Goal: Answer question/provide support

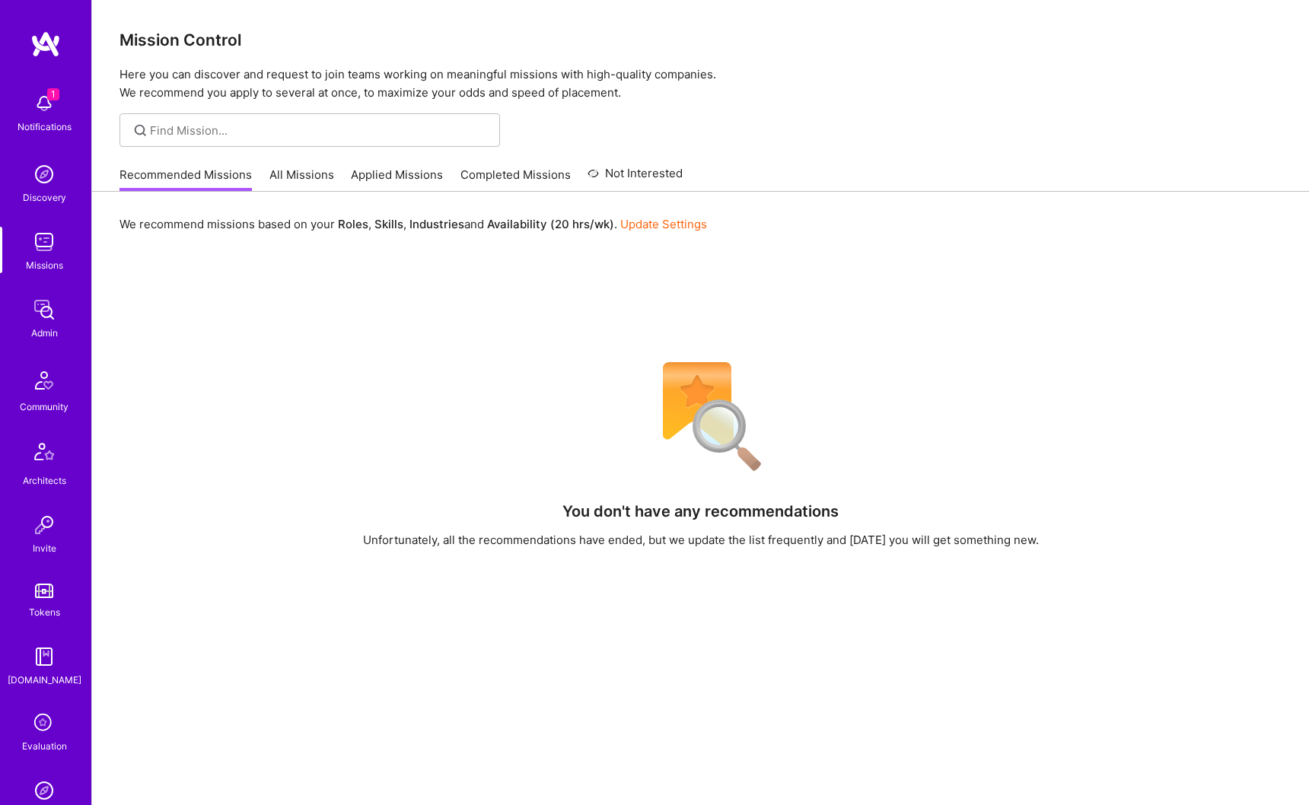
click at [326, 146] on div at bounding box center [309, 129] width 380 height 33
click at [309, 132] on input at bounding box center [319, 130] width 339 height 16
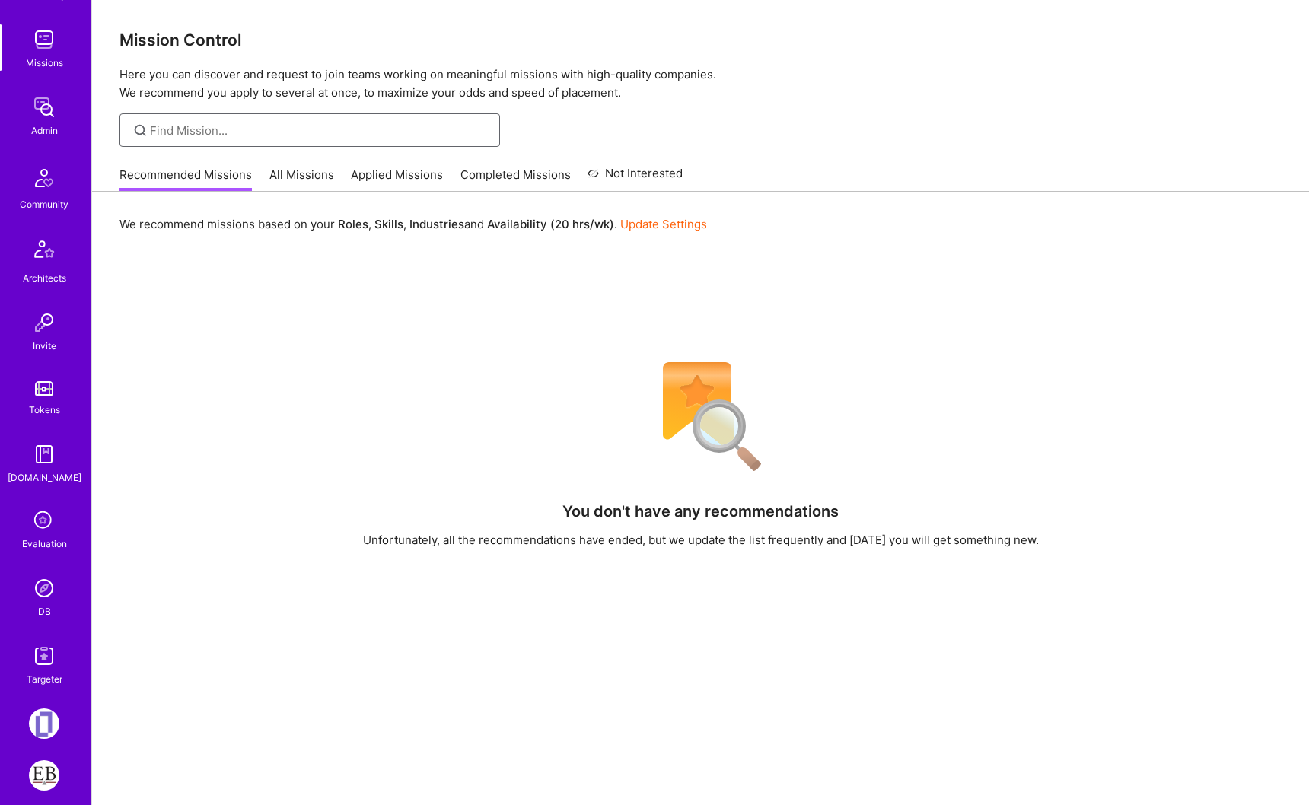
scroll to position [336, 0]
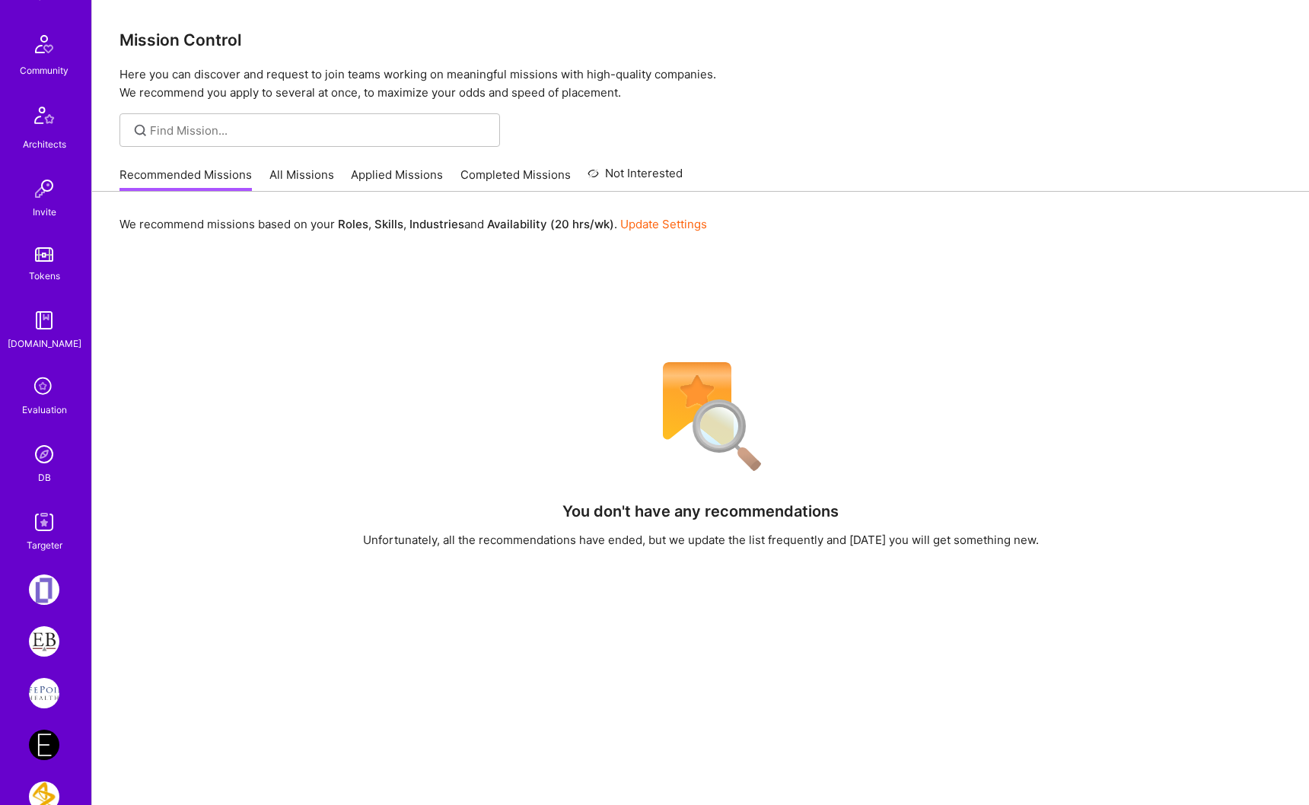
click at [41, 465] on img at bounding box center [44, 454] width 30 height 30
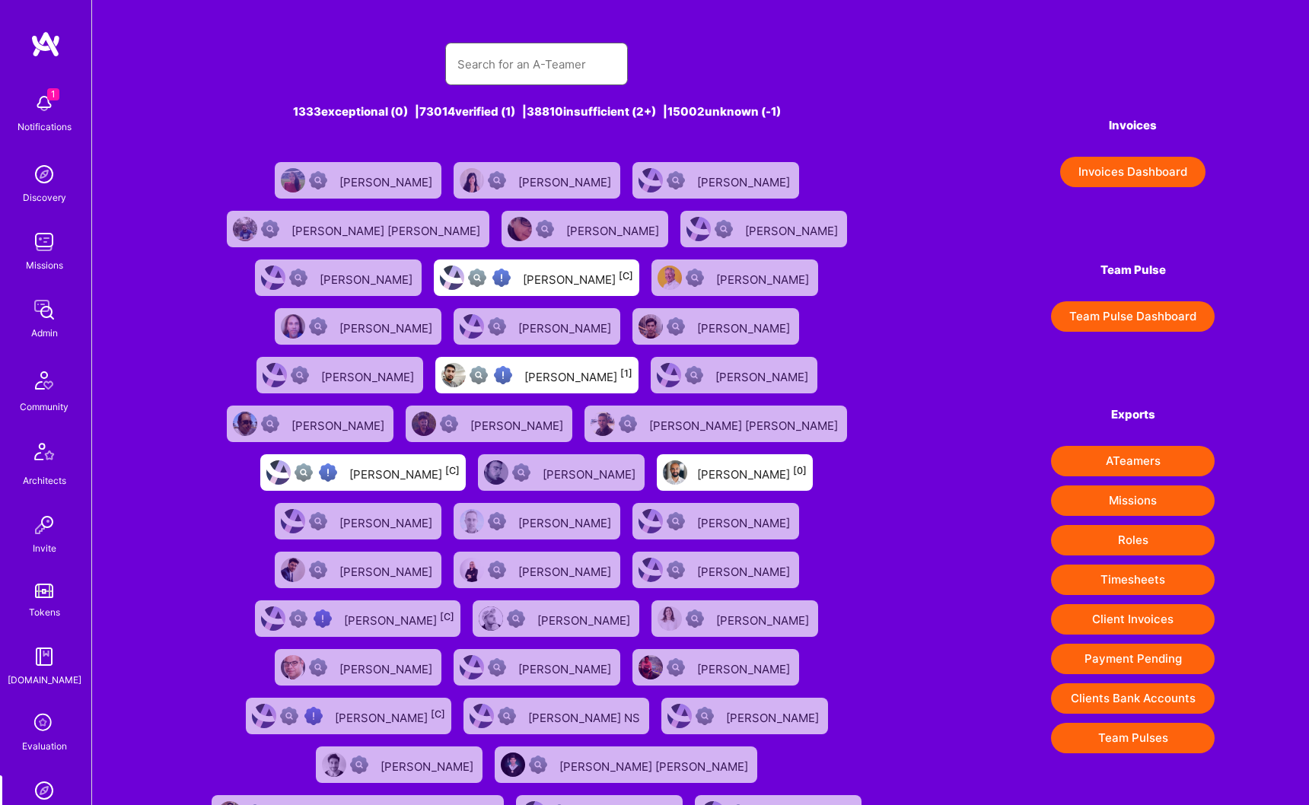
click at [563, 74] on input "text" at bounding box center [536, 64] width 158 height 39
click at [559, 72] on input "text" at bounding box center [536, 64] width 158 height 39
type input "remi"
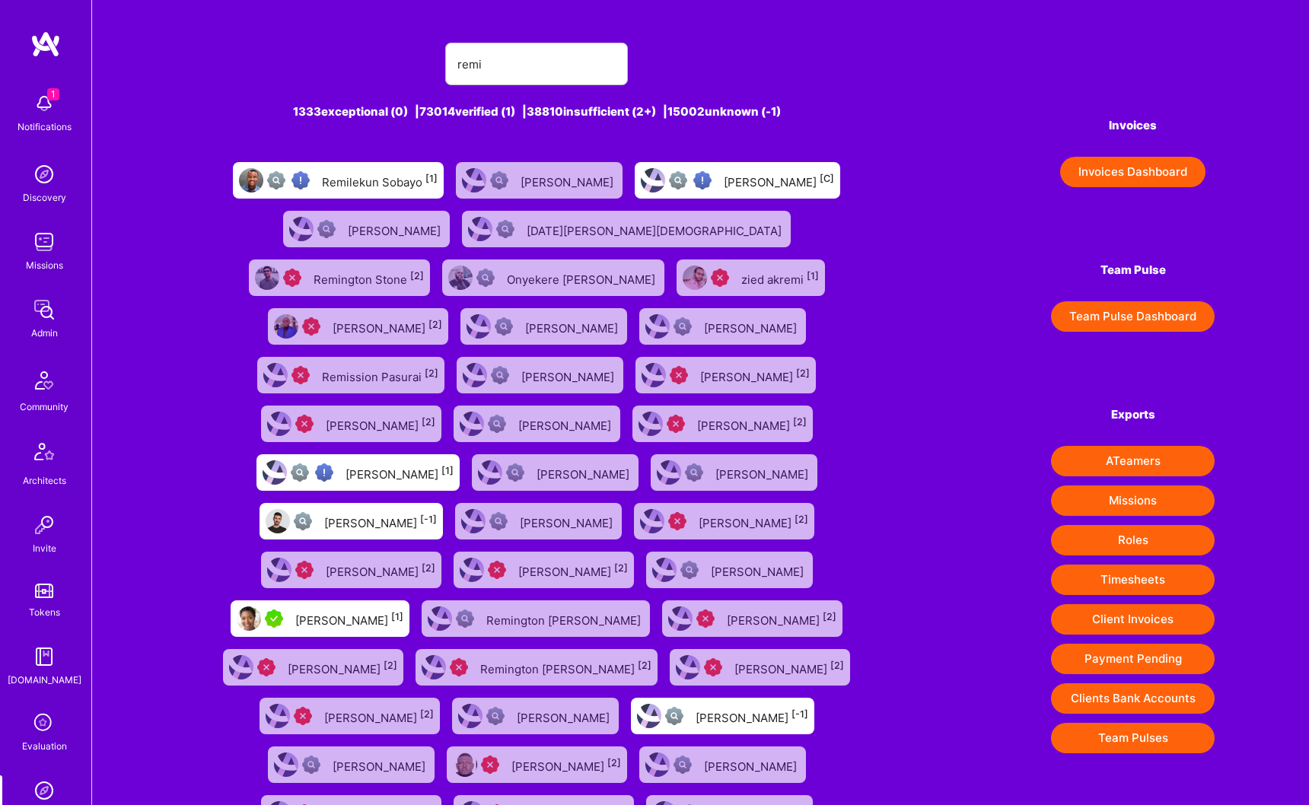
click at [358, 194] on div "Remilekun Sobayo [1]" at bounding box center [338, 180] width 211 height 37
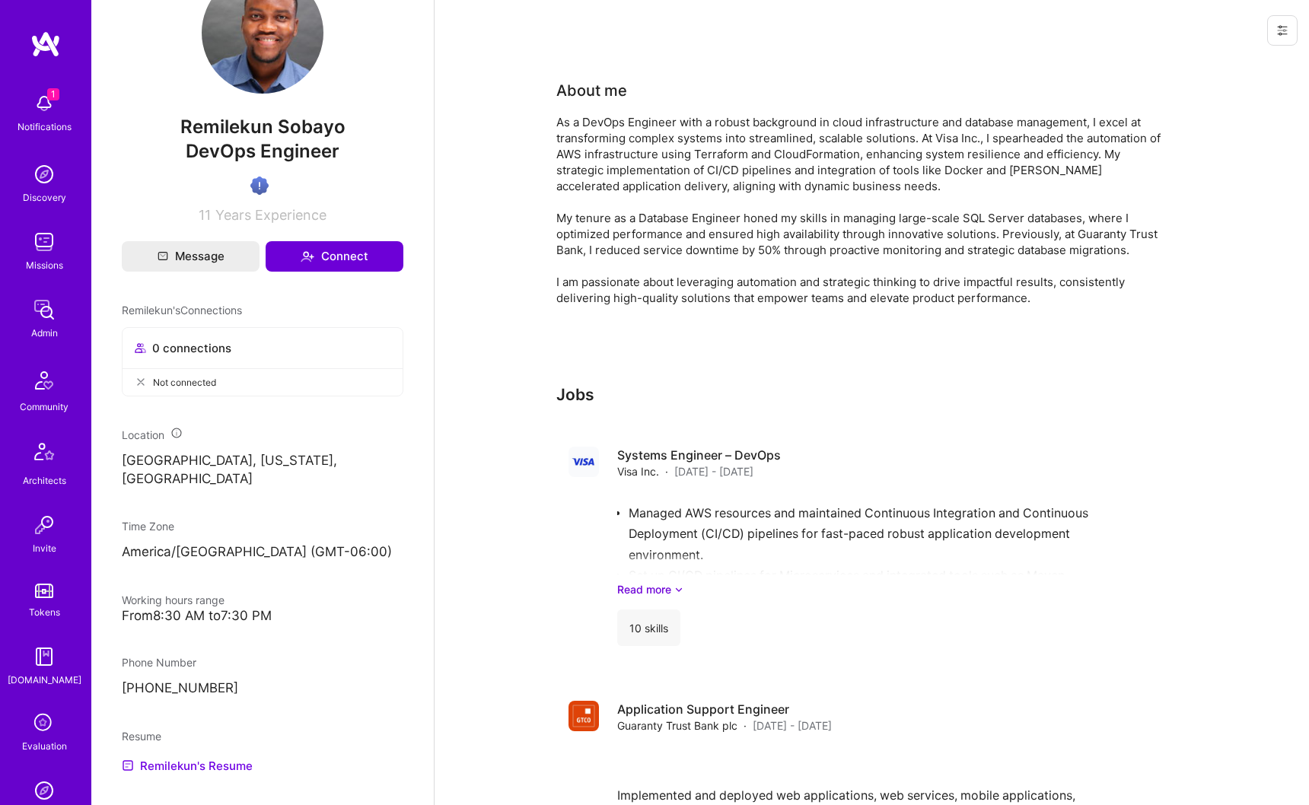
scroll to position [545, 0]
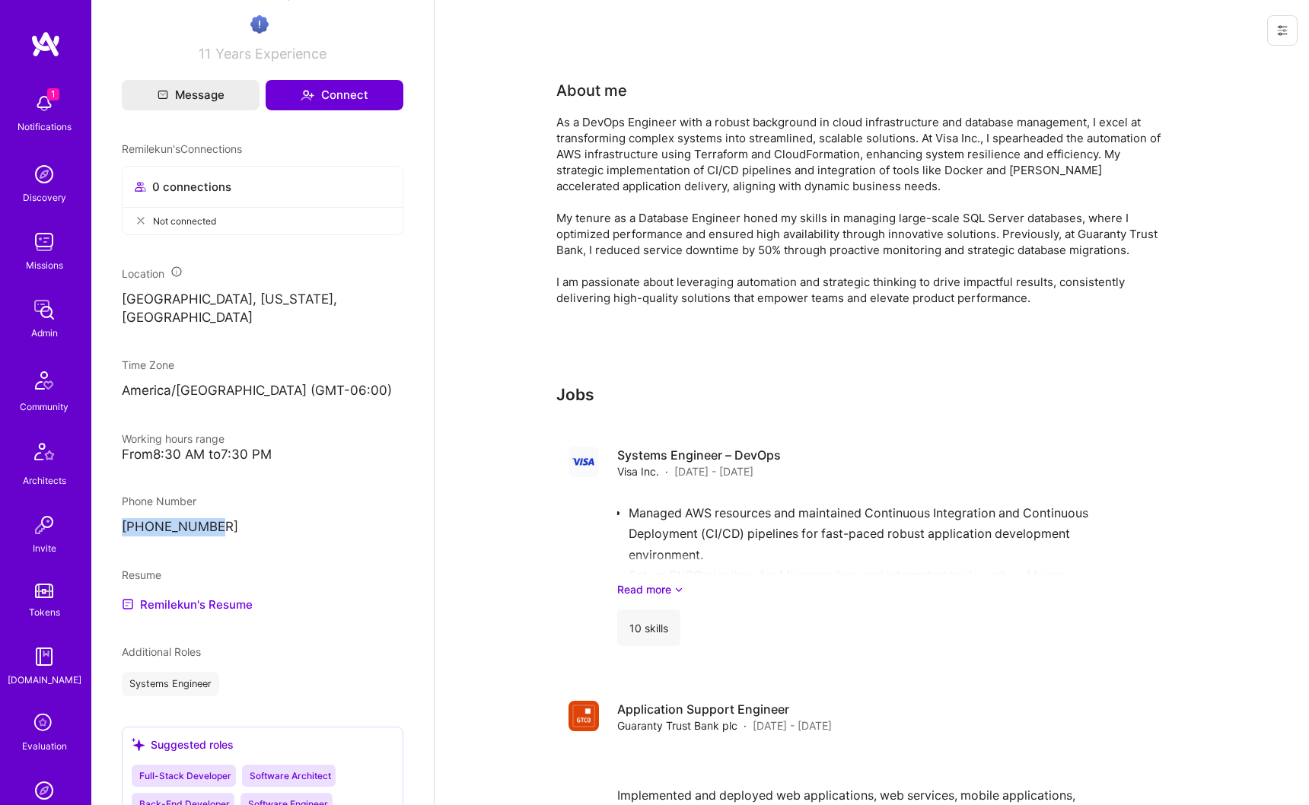
drag, startPoint x: 237, startPoint y: 542, endPoint x: 120, endPoint y: 542, distance: 116.4
click at [120, 542] on div "Admin data Details User ID: 68810c27a0398a154e84ab4c Admin: No User type Regula…" at bounding box center [262, 402] width 342 height 805
copy p "[PHONE_NUMBER]"
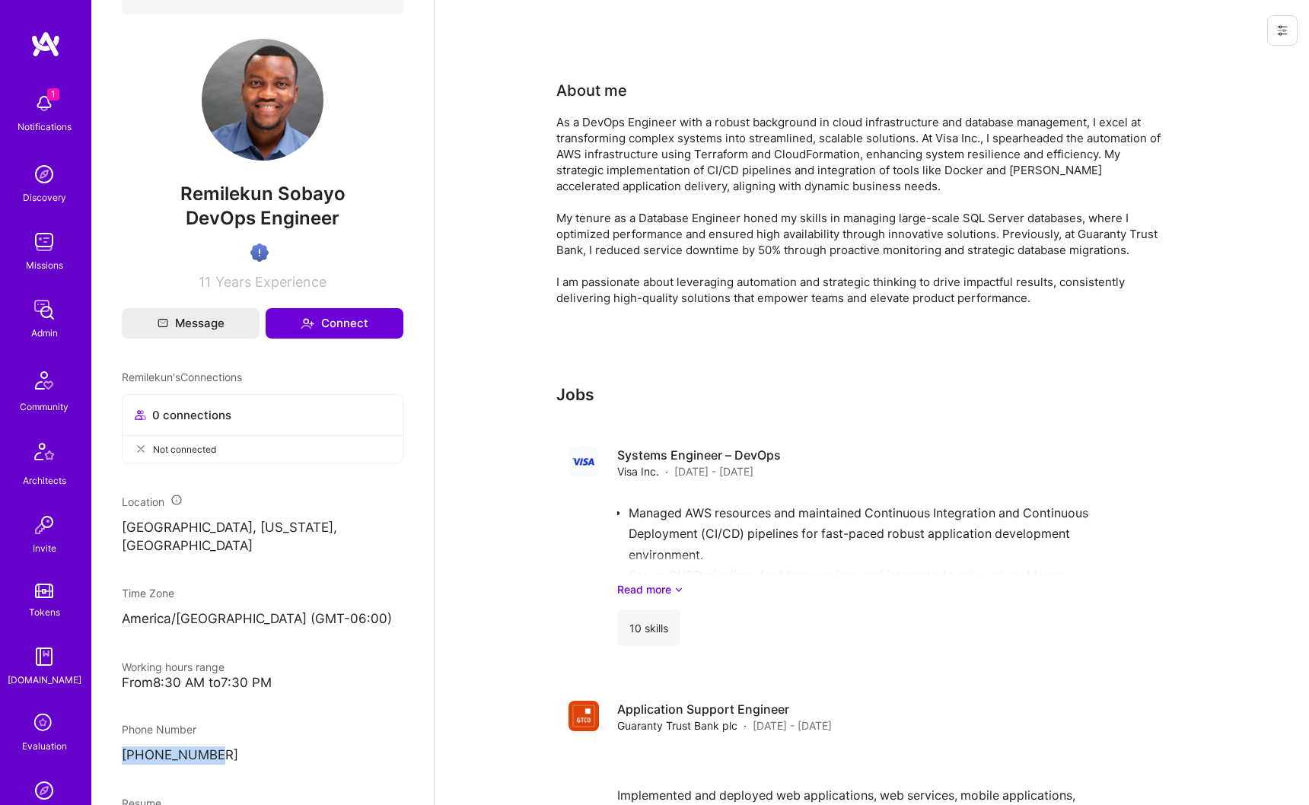
scroll to position [0, 0]
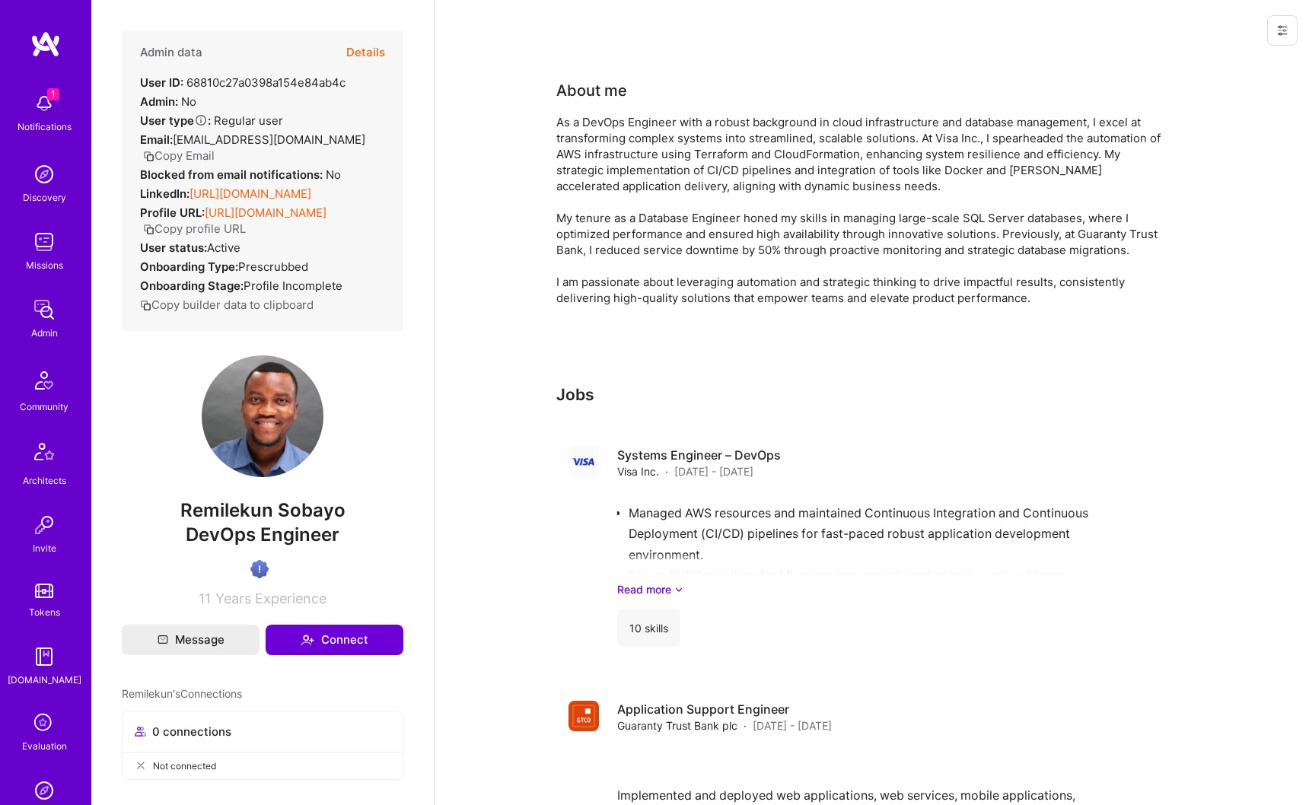
click at [358, 56] on button "Details" at bounding box center [365, 52] width 39 height 44
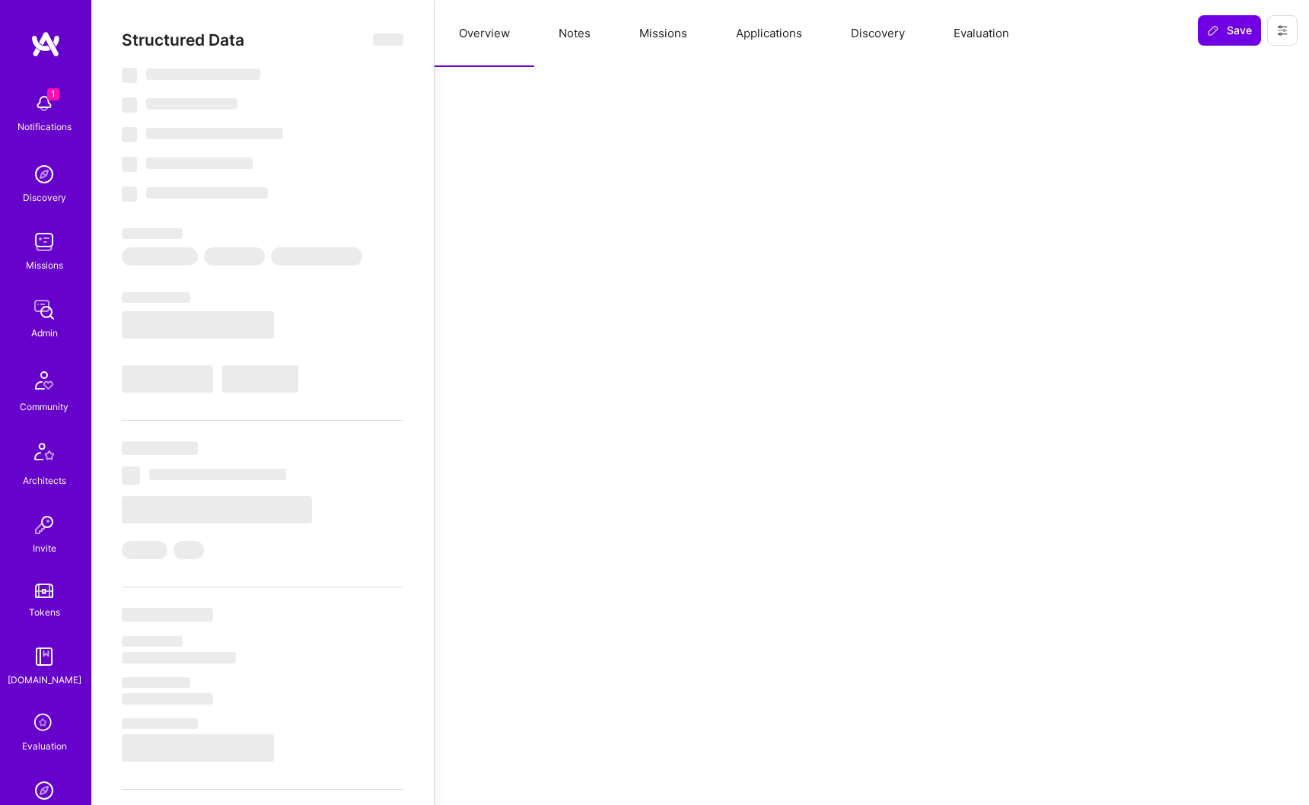
select select "Verified"
select select "US"
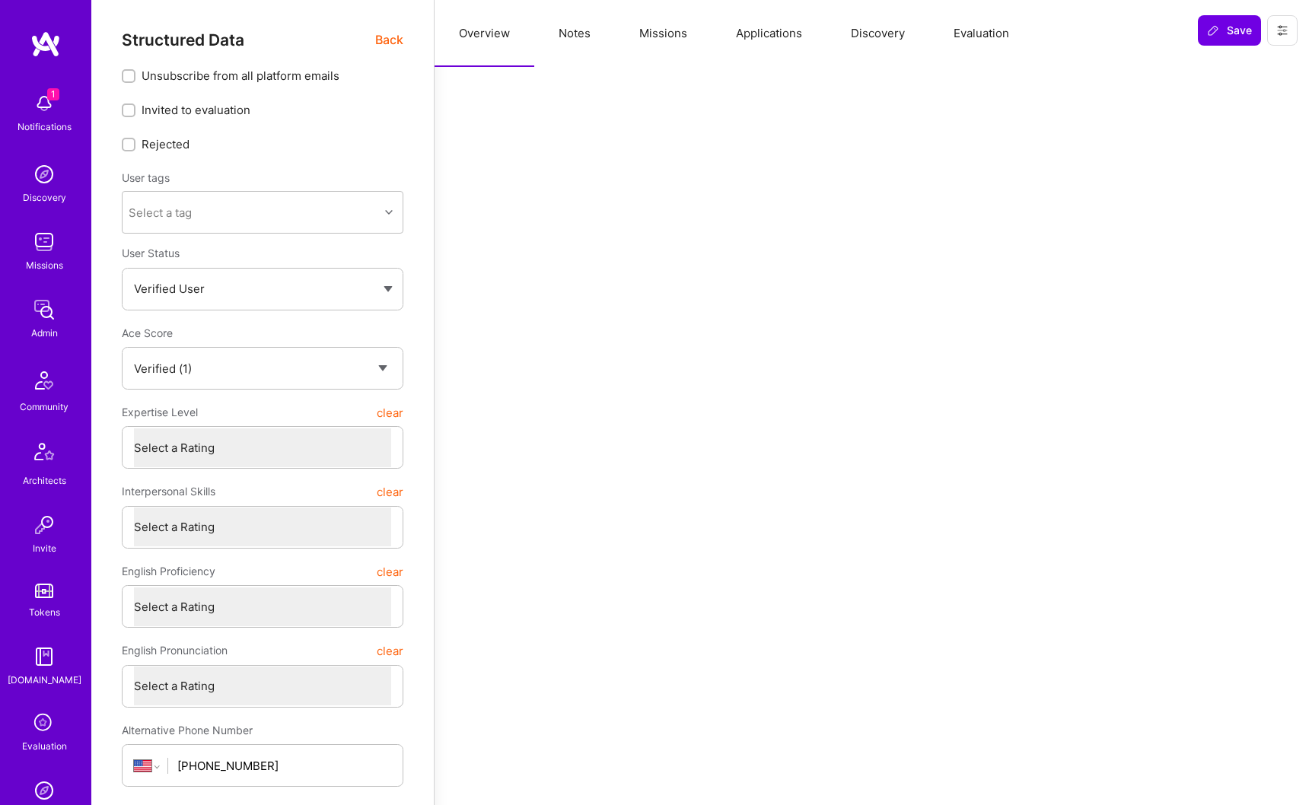
click at [649, 32] on button "Missions" at bounding box center [663, 33] width 97 height 67
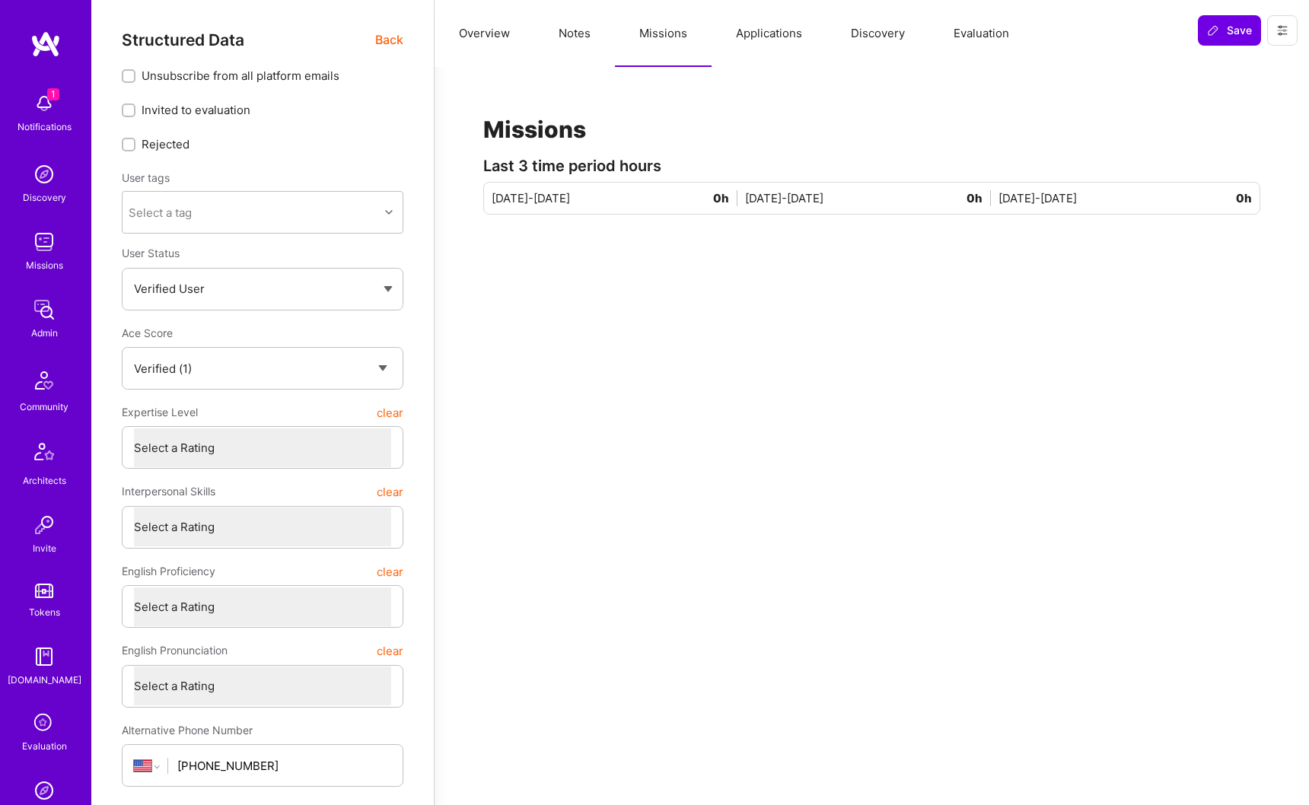
click at [752, 30] on button "Applications" at bounding box center [768, 33] width 115 height 67
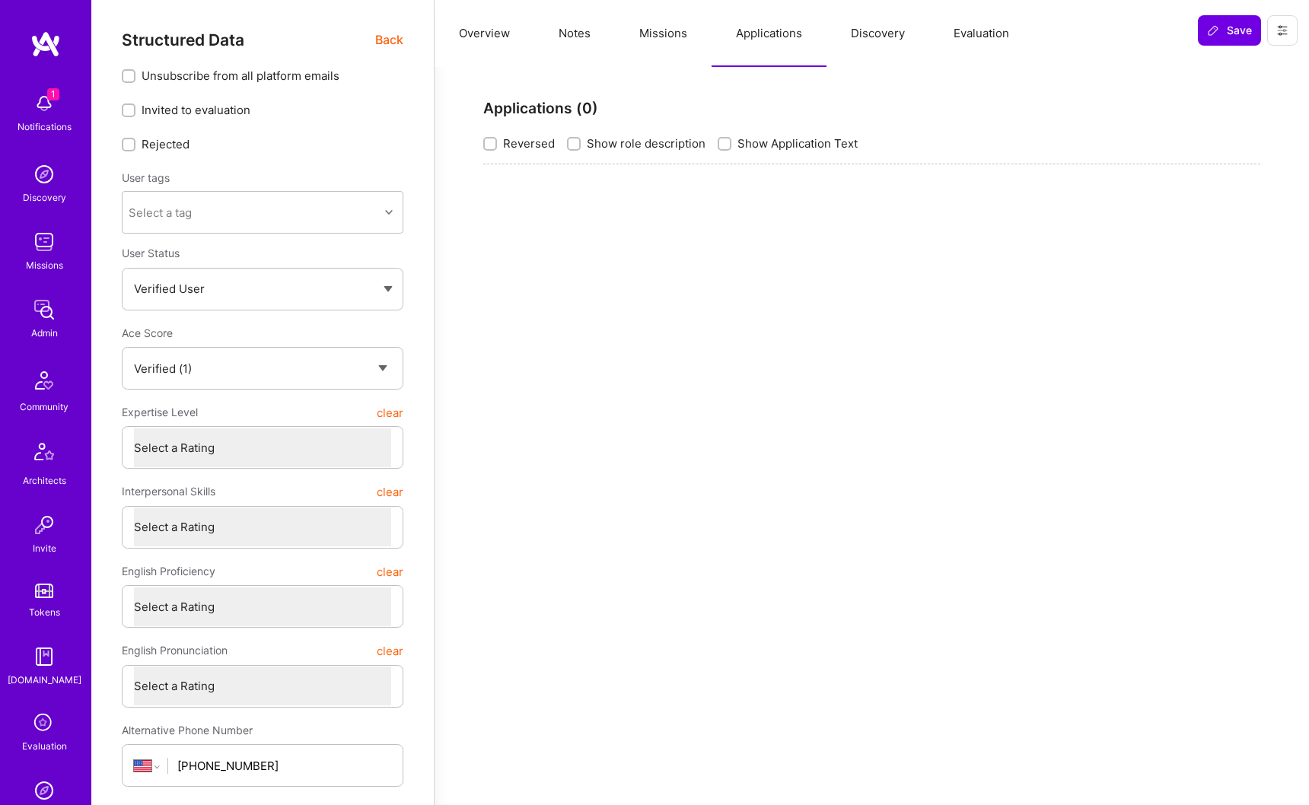
click at [770, 46] on button "Applications" at bounding box center [768, 33] width 115 height 67
click at [626, 12] on button "Missions" at bounding box center [663, 33] width 97 height 67
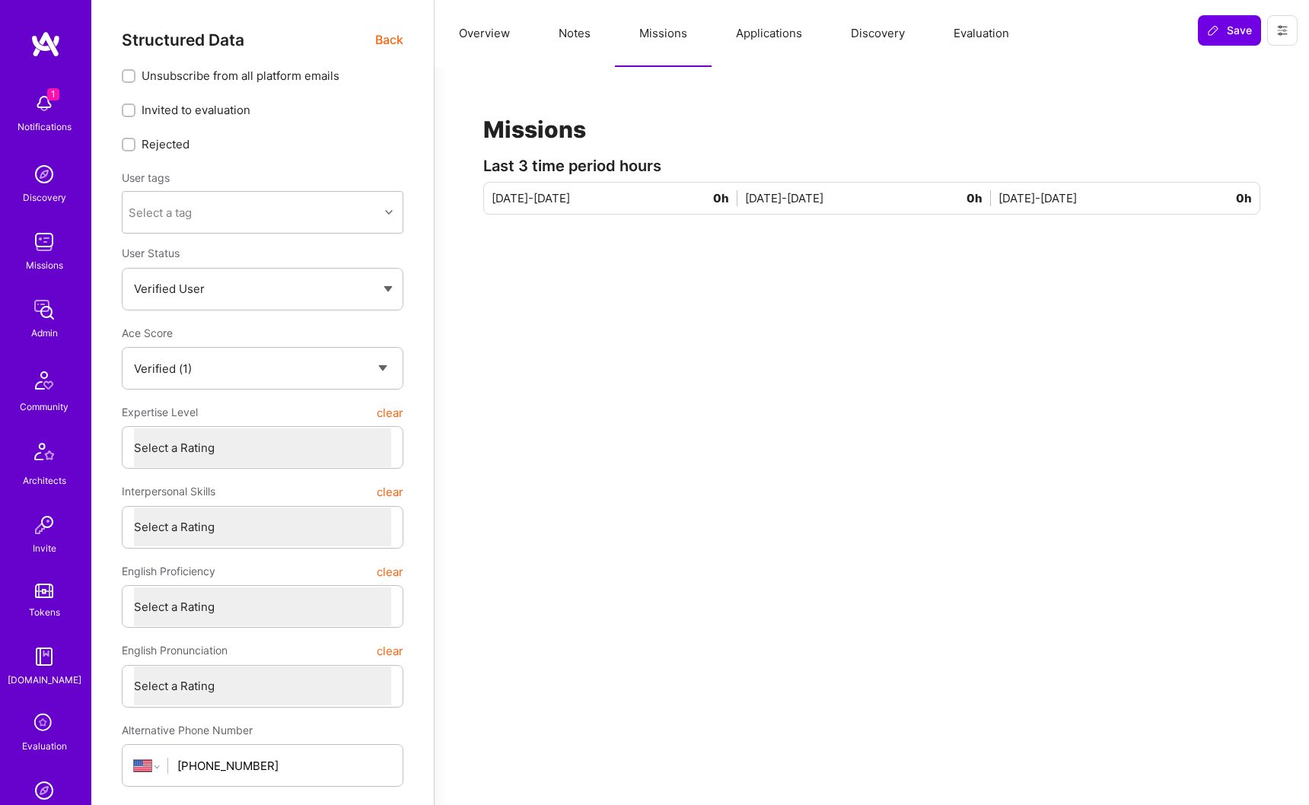
click at [561, 25] on button "Notes" at bounding box center [574, 33] width 81 height 67
type textarea "x"
